Goal: Task Accomplishment & Management: Use online tool/utility

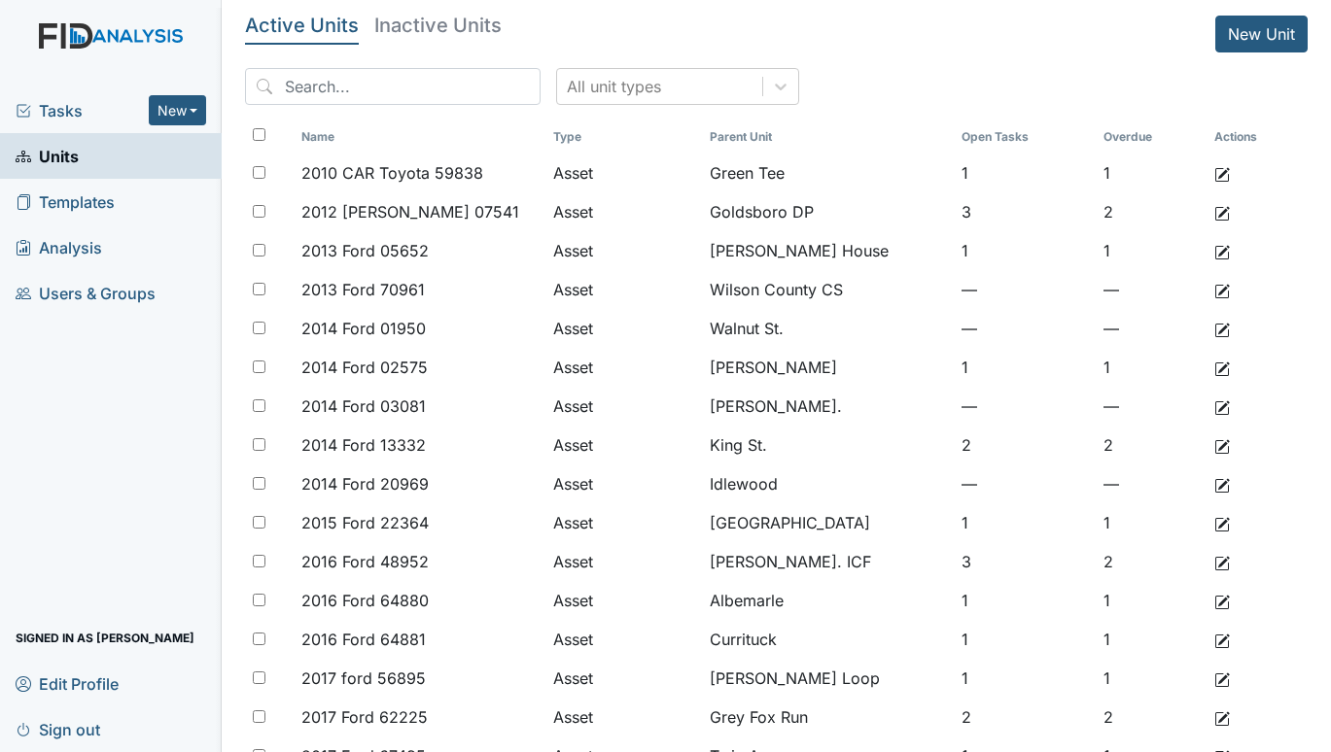
scroll to position [658, 0]
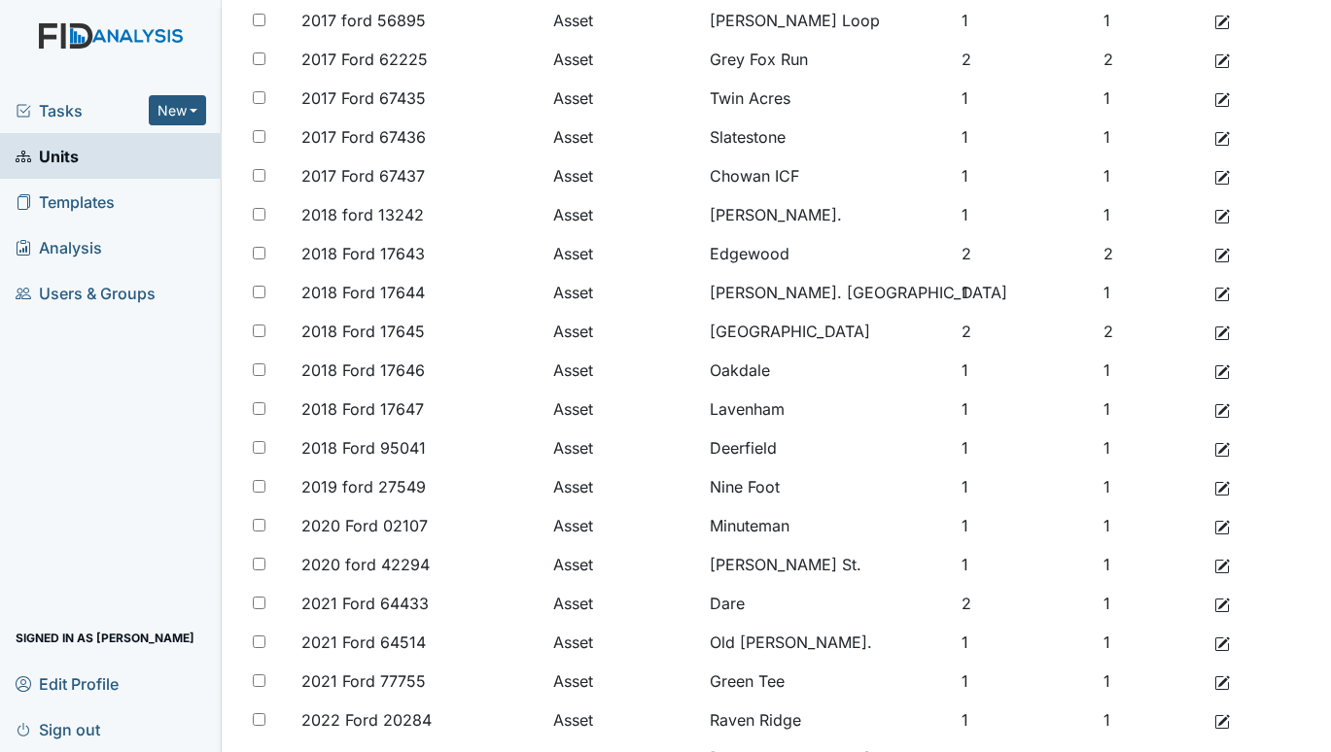
click at [52, 104] on span "Tasks" at bounding box center [82, 110] width 133 height 23
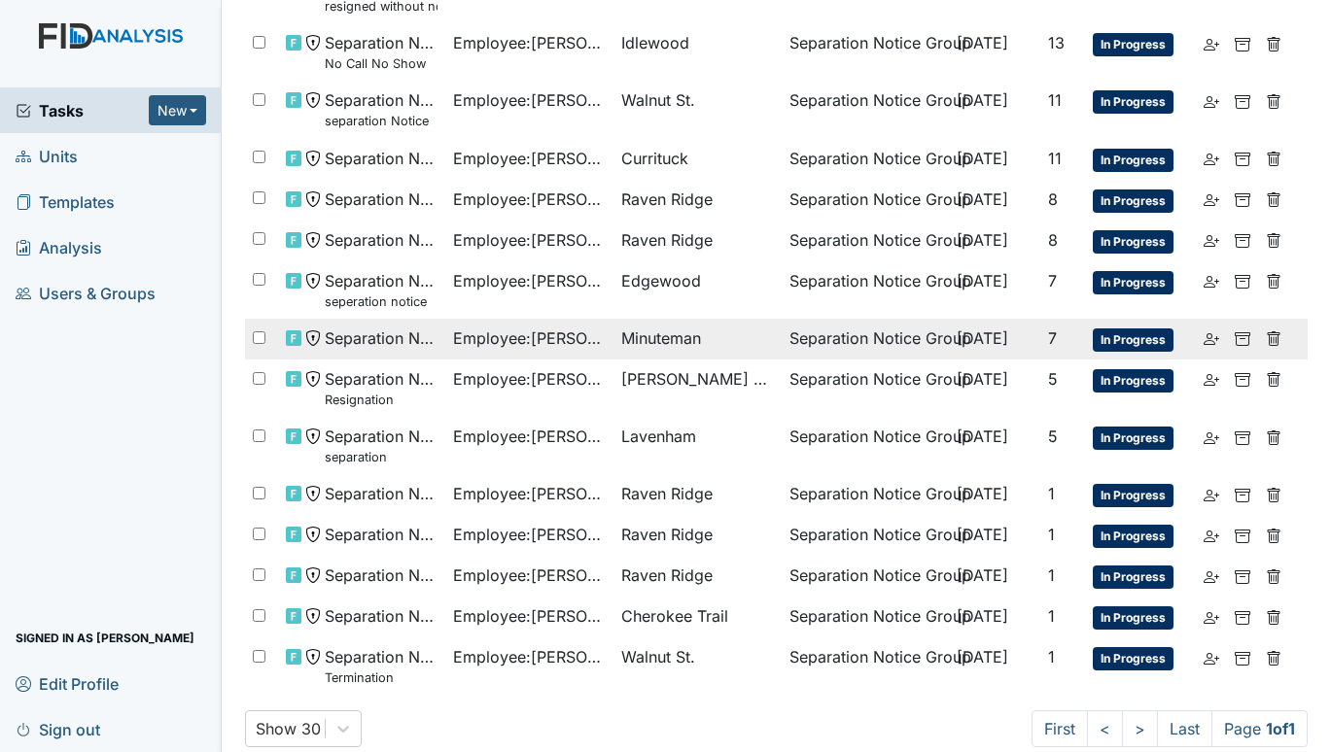
scroll to position [222, 0]
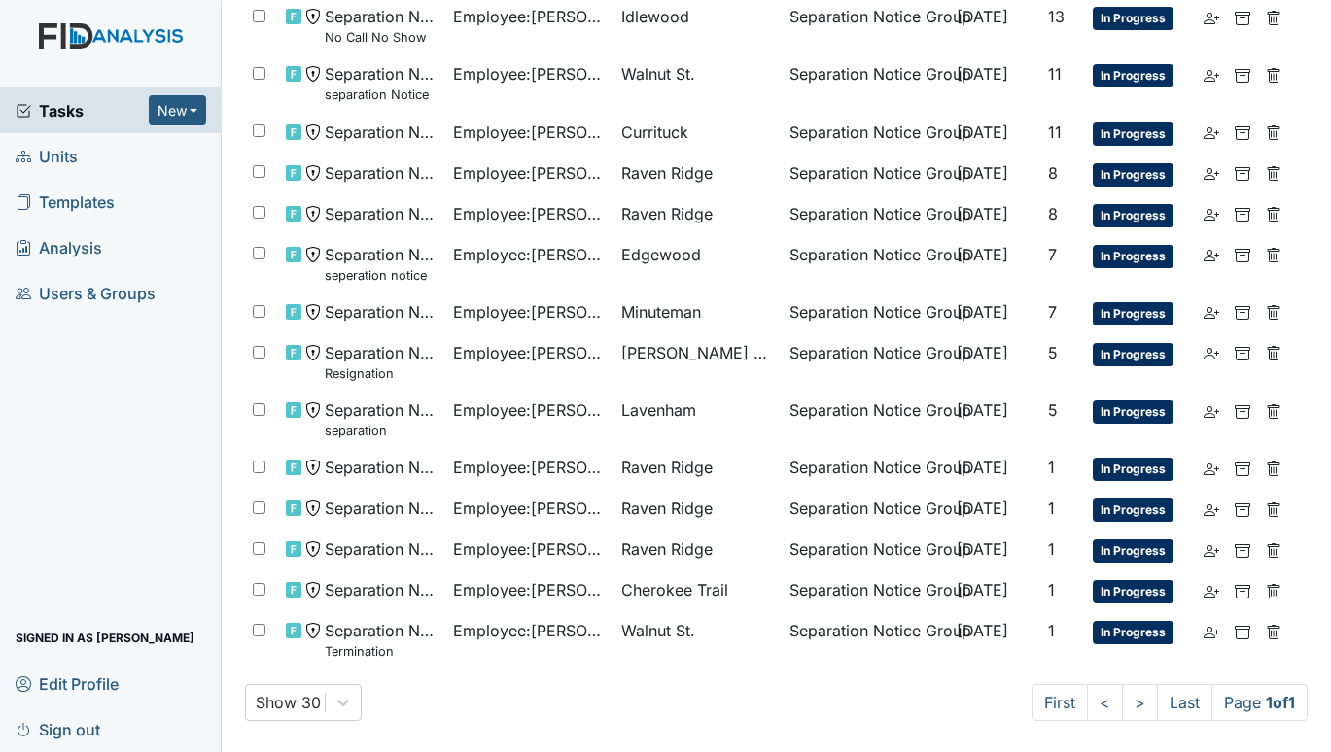
click at [57, 162] on span "Units" at bounding box center [47, 156] width 62 height 30
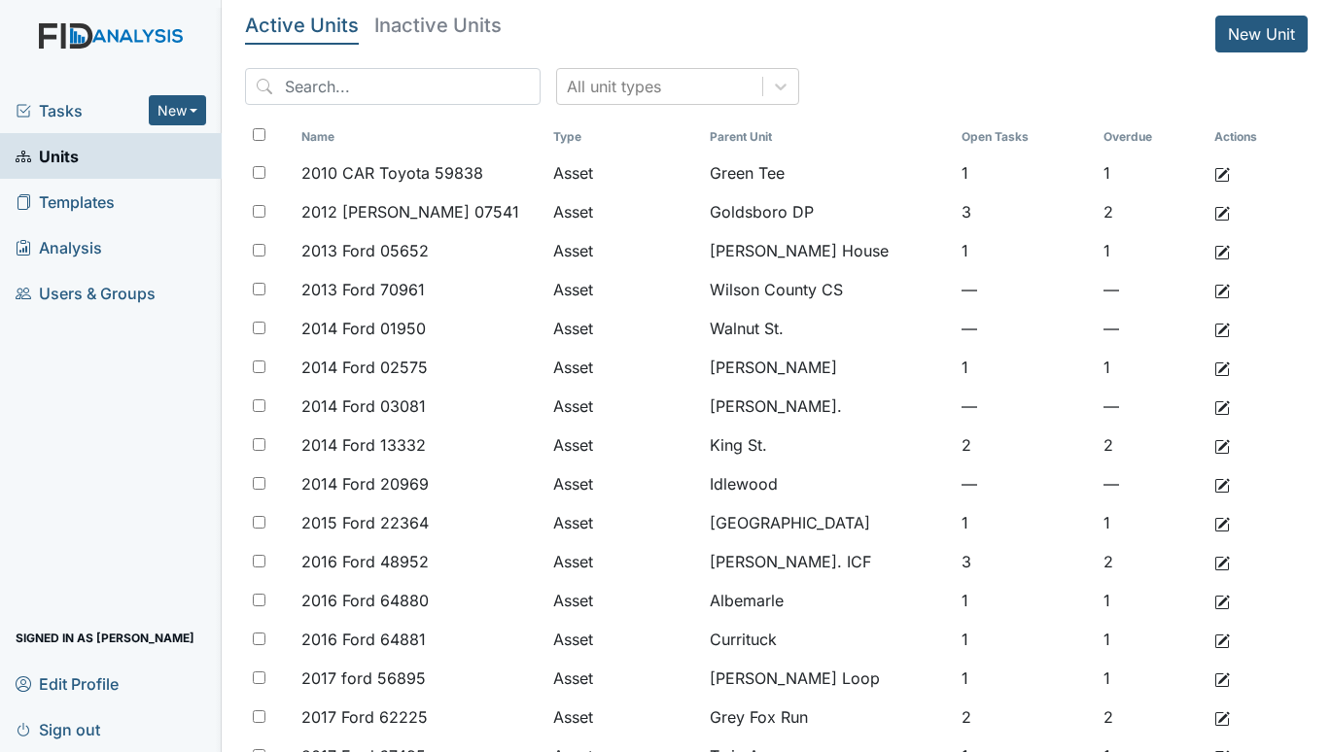
click at [68, 110] on span "Tasks" at bounding box center [82, 110] width 133 height 23
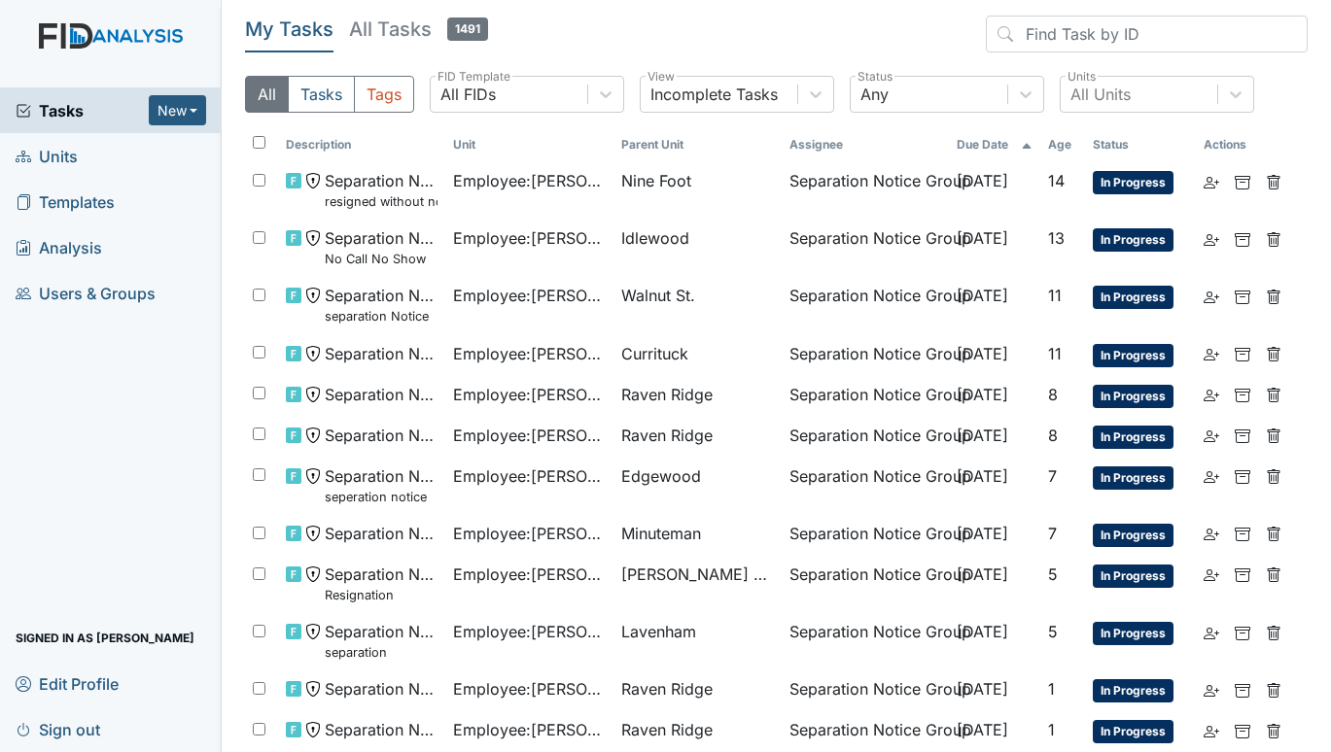
click at [32, 157] on span "Units" at bounding box center [47, 156] width 62 height 30
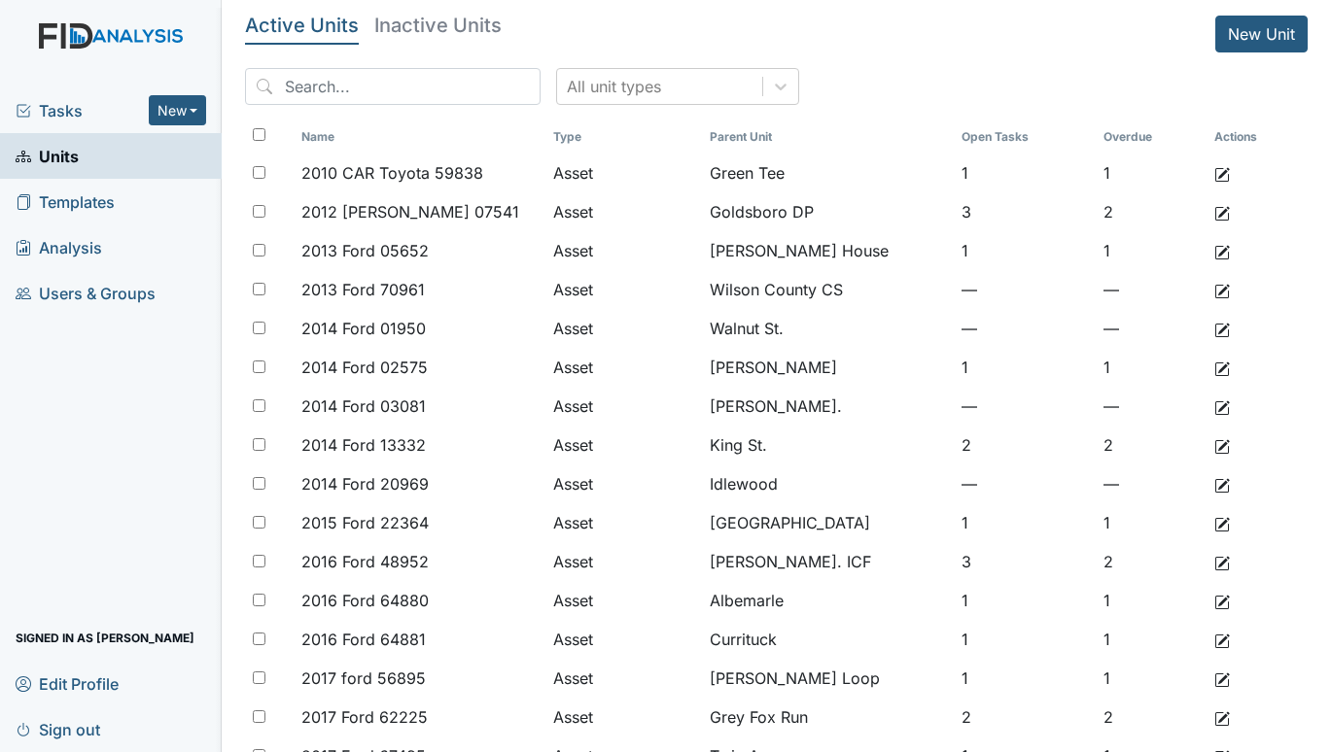
click at [69, 106] on span "Tasks" at bounding box center [82, 110] width 133 height 23
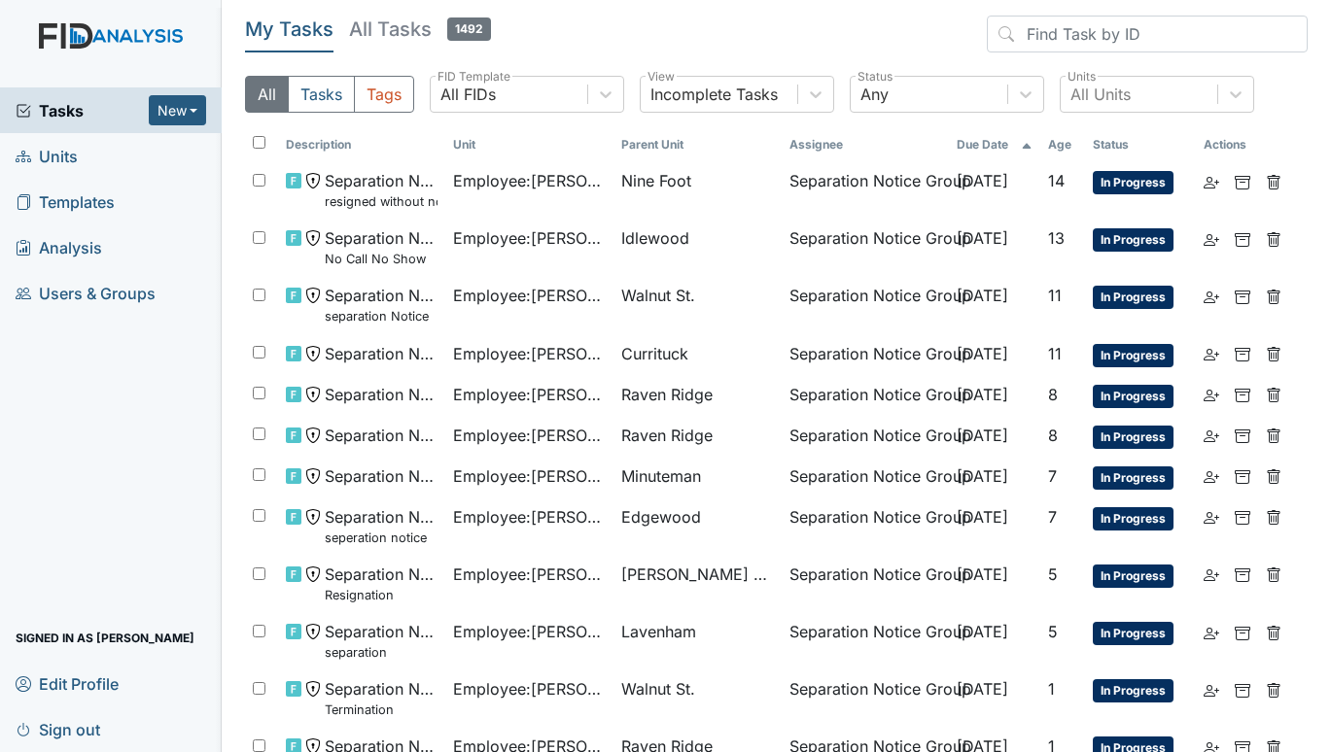
click at [63, 158] on span "Units" at bounding box center [47, 156] width 62 height 30
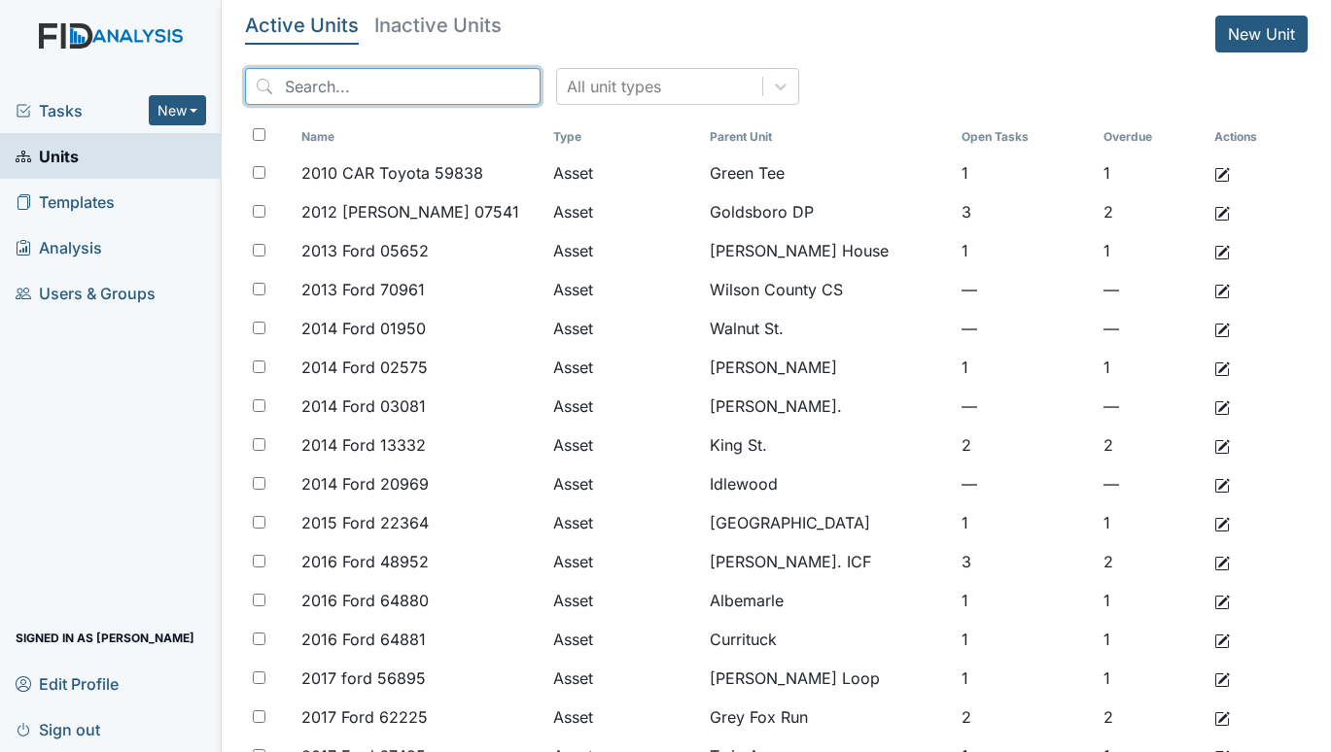
click at [370, 79] on input "search" at bounding box center [392, 86] width 295 height 37
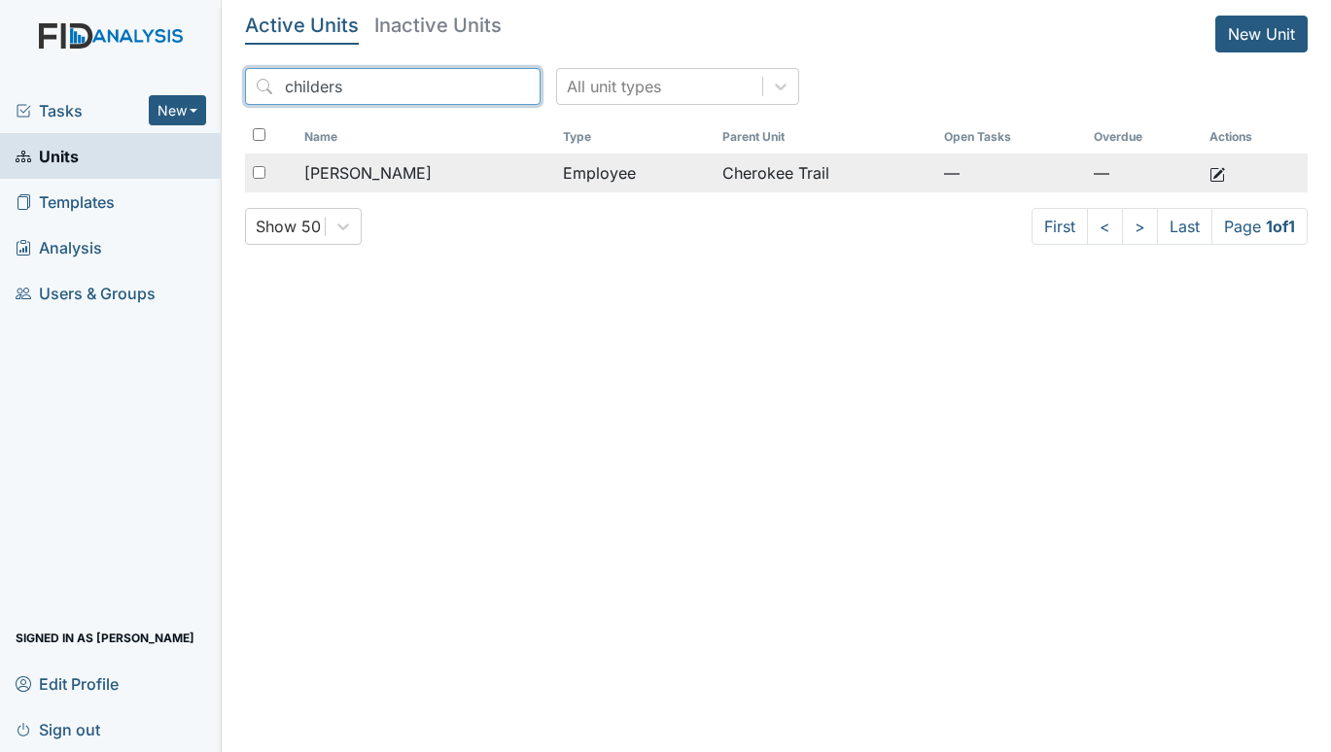
type input "childers"
click at [415, 170] on span "[PERSON_NAME]" at bounding box center [367, 172] width 127 height 23
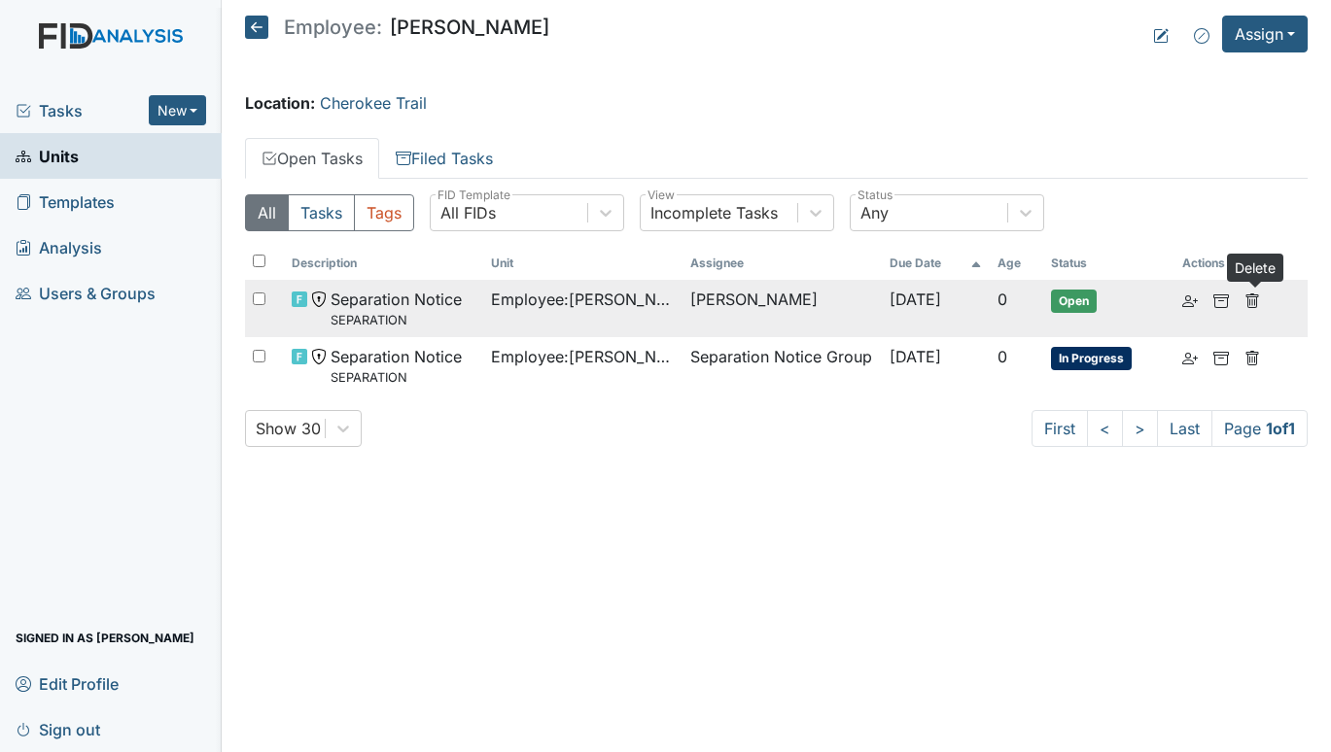
click at [1258, 301] on use at bounding box center [1252, 301] width 13 height 15
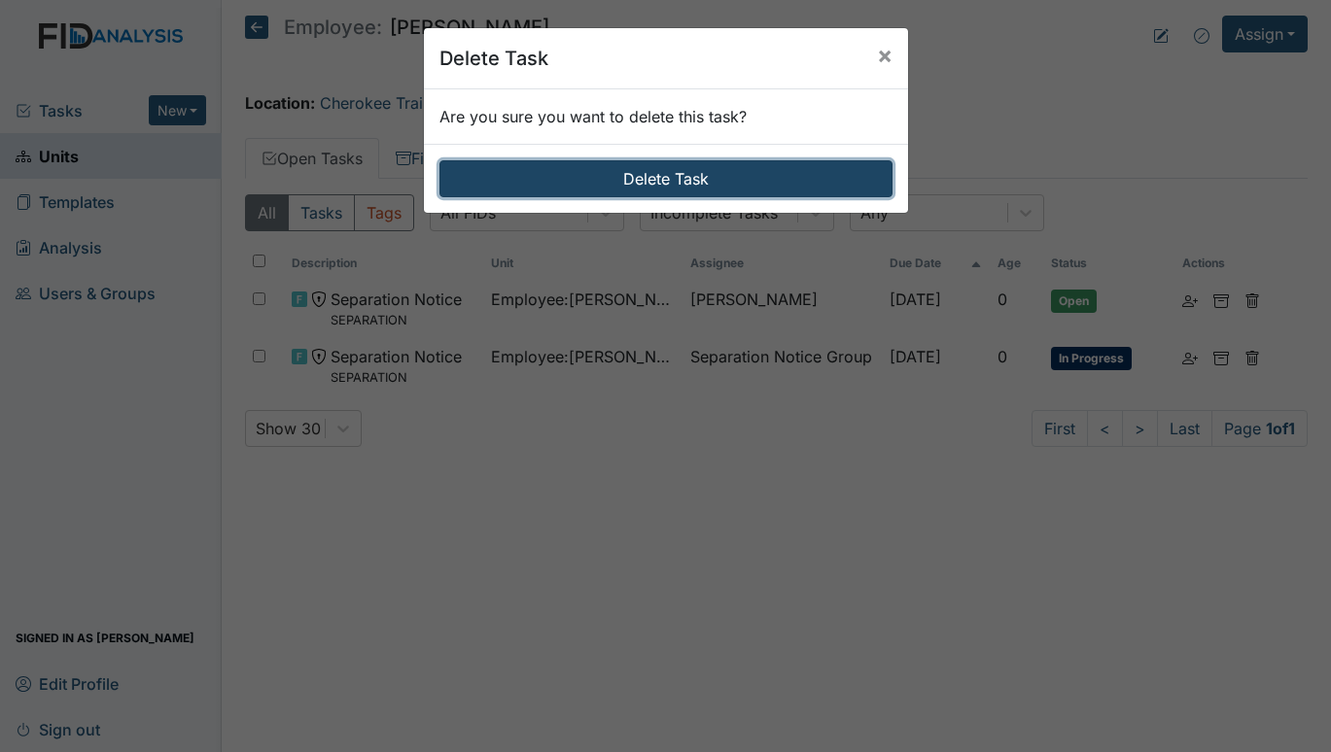
click at [677, 166] on button "Delete Task" at bounding box center [665, 178] width 453 height 37
